Goal: Information Seeking & Learning: Learn about a topic

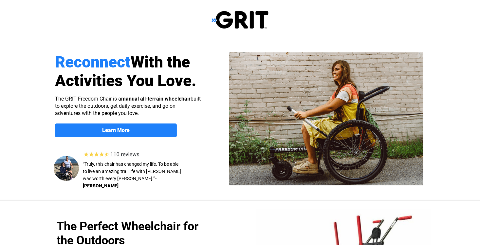
select select "US"
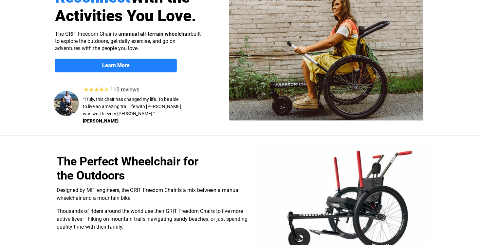
scroll to position [66, 0]
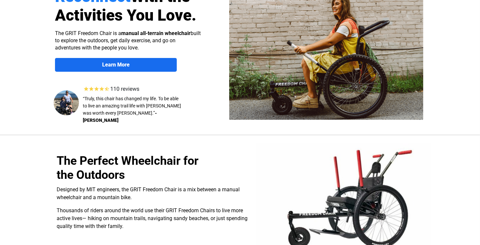
click at [124, 64] on strong "Learn More" at bounding box center [116, 65] width 28 height 6
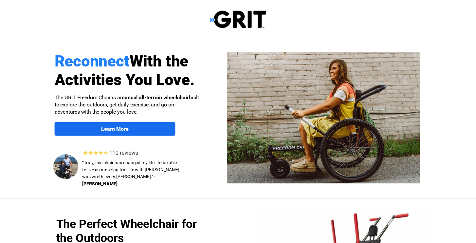
scroll to position [0, 0]
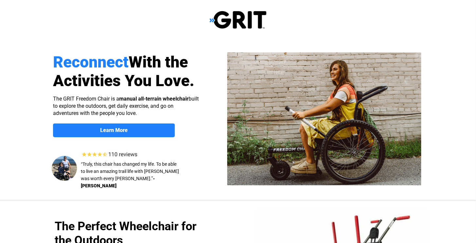
click at [6, 11] on div at bounding box center [238, 20] width 476 height 40
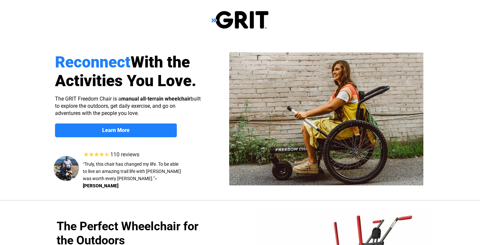
scroll to position [506, 0]
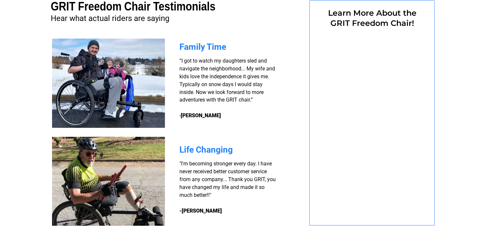
select select "US"
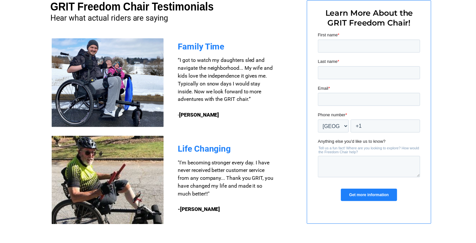
scroll to position [0, 0]
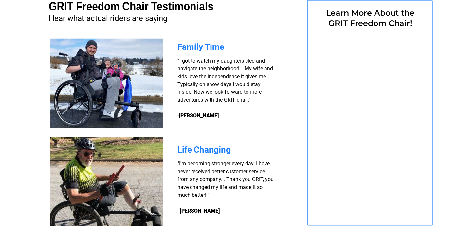
select select "US"
